Goal: Navigation & Orientation: Find specific page/section

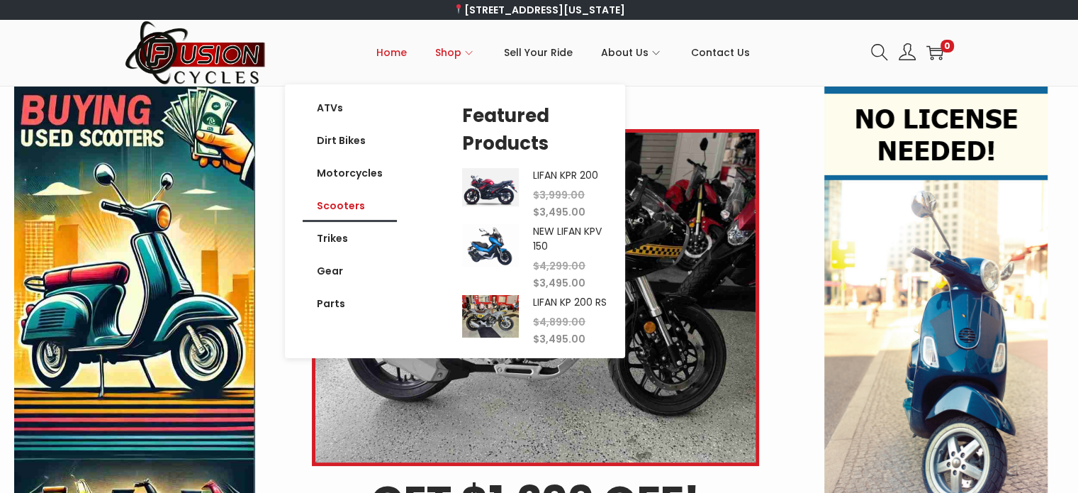
click at [354, 209] on link "Scooters" at bounding box center [350, 205] width 94 height 33
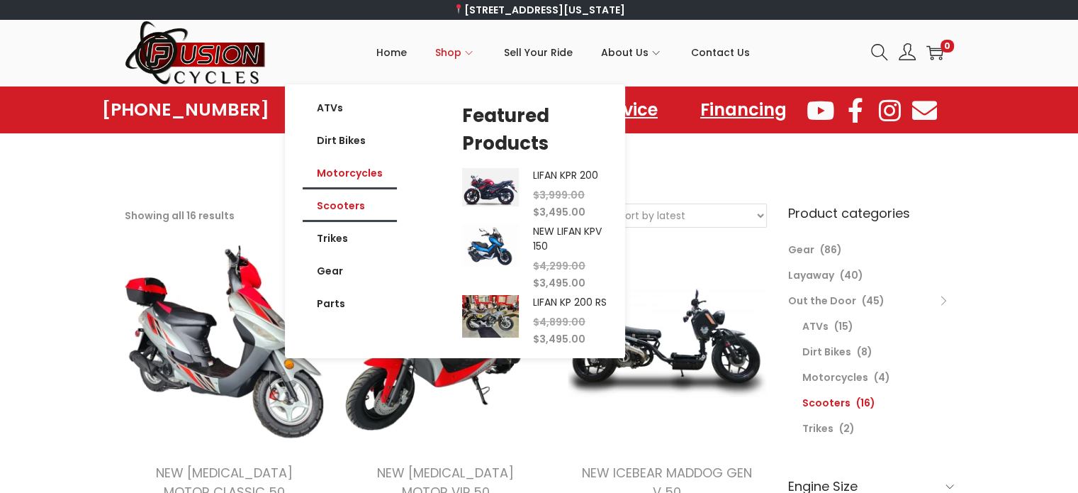
click at [365, 169] on link "Motorcycles" at bounding box center [350, 173] width 94 height 33
